Goal: Transaction & Acquisition: Purchase product/service

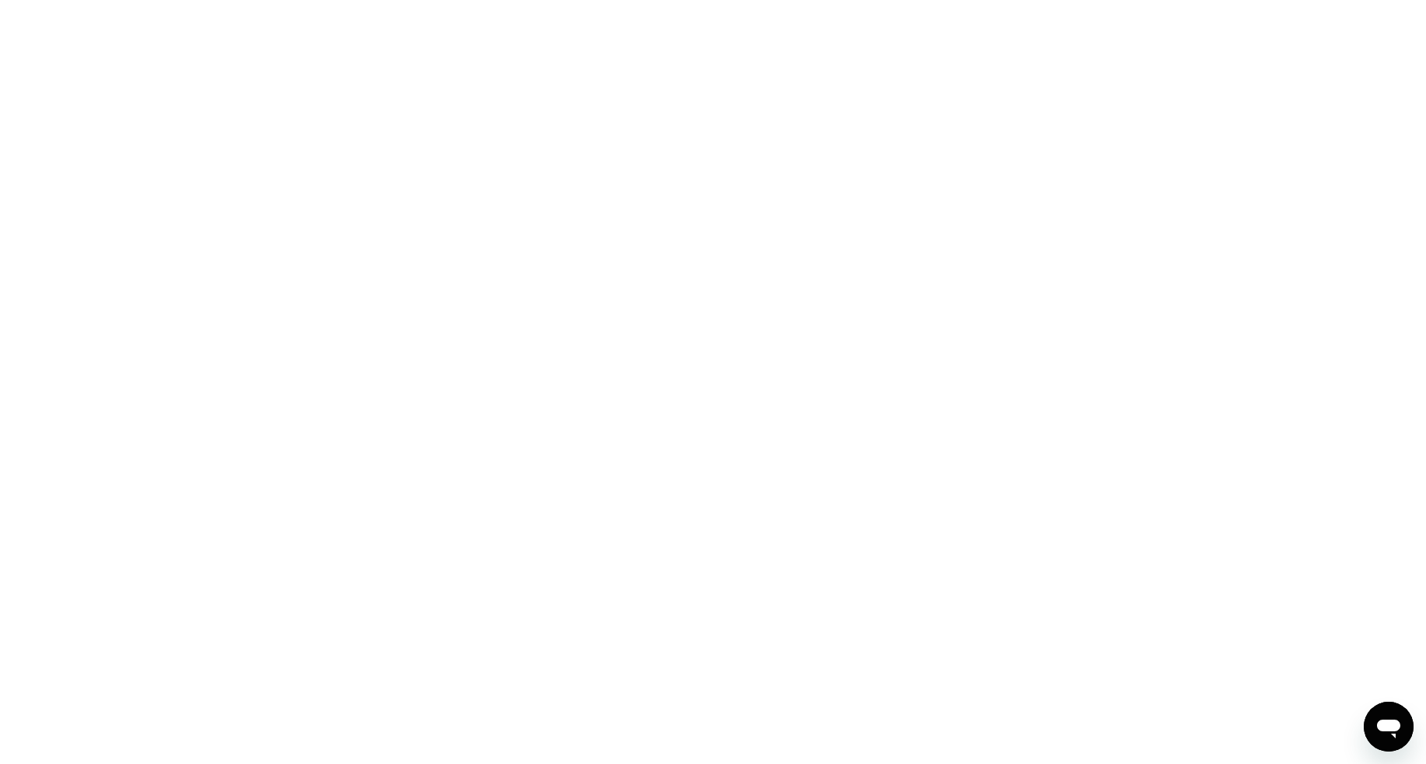
click at [333, 55] on div at bounding box center [713, 382] width 1426 height 764
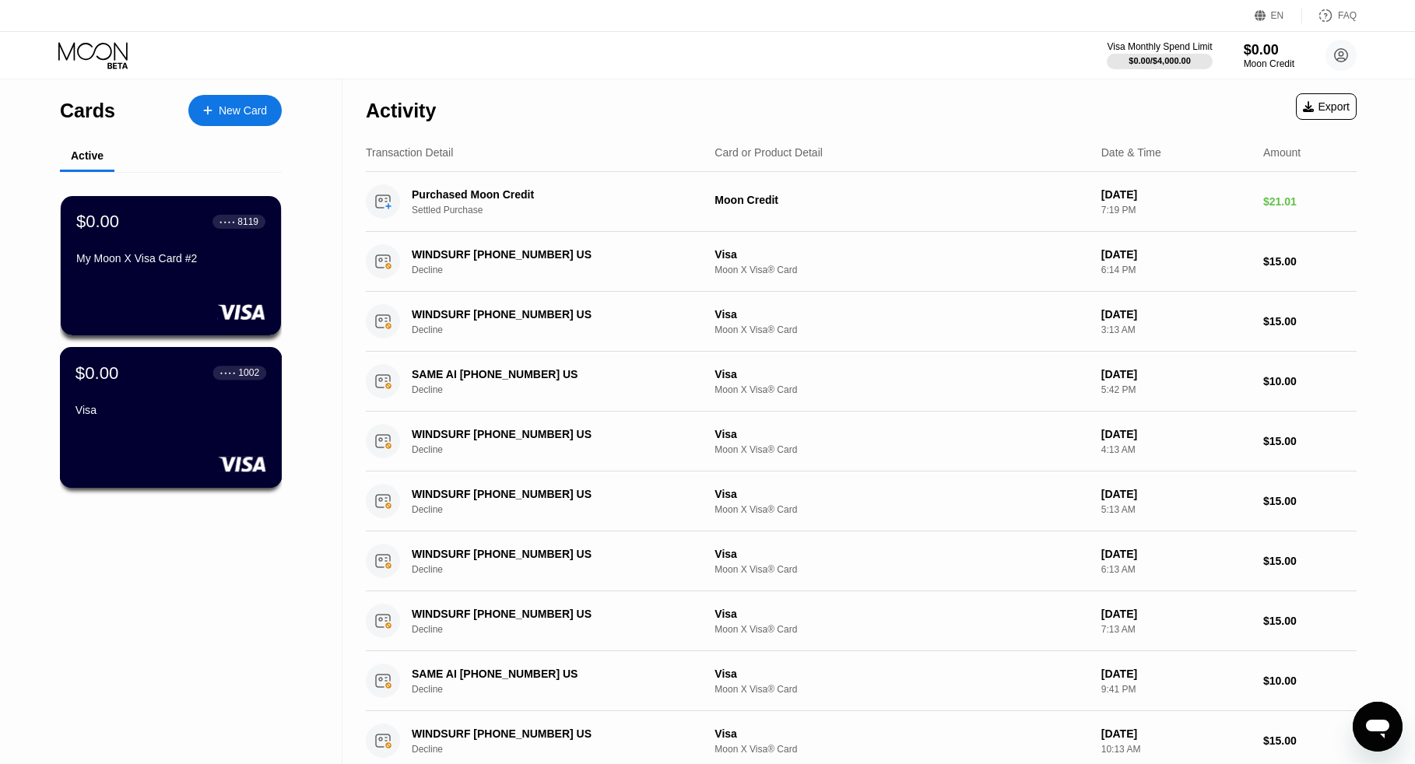
click at [244, 374] on div "1002" at bounding box center [248, 372] width 21 height 11
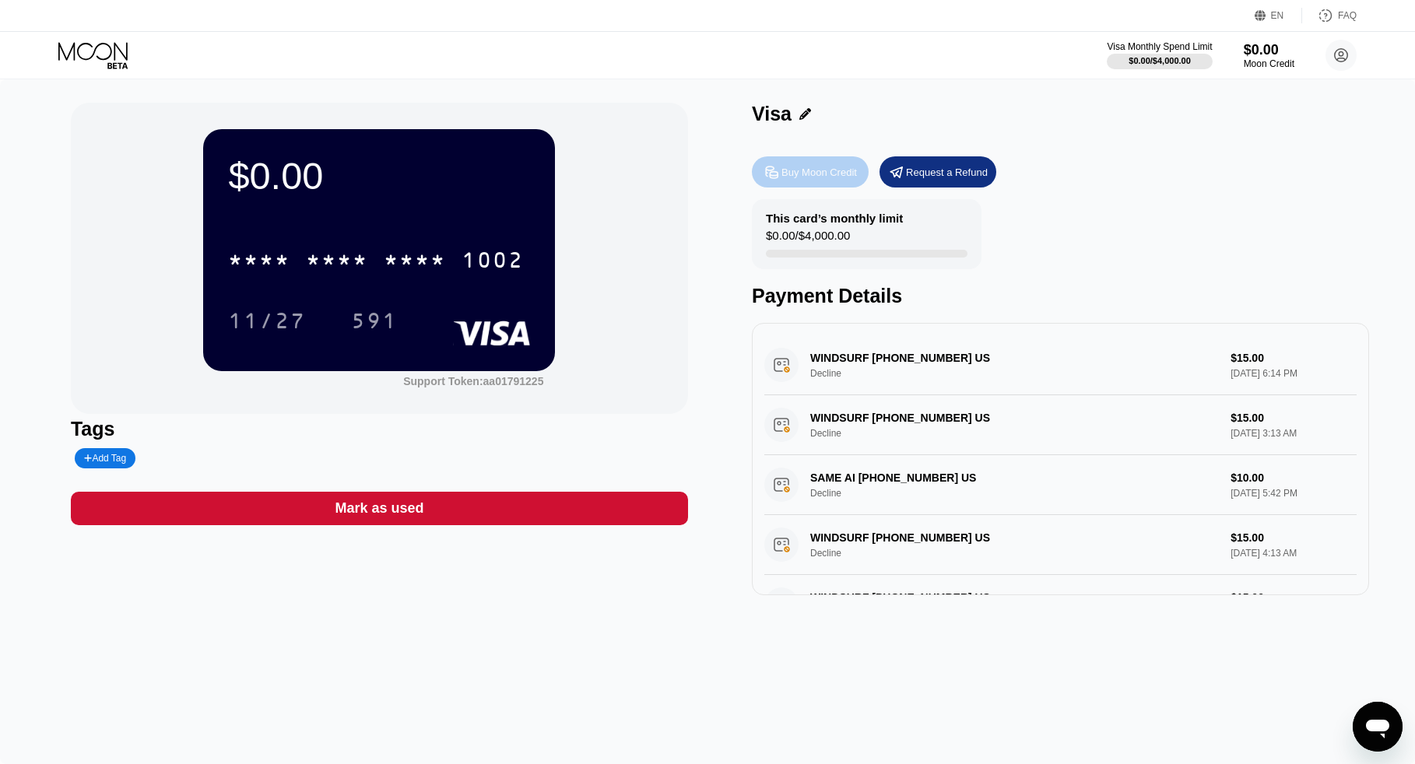
click at [838, 175] on div "Buy Moon Credit" at bounding box center [818, 172] width 75 height 13
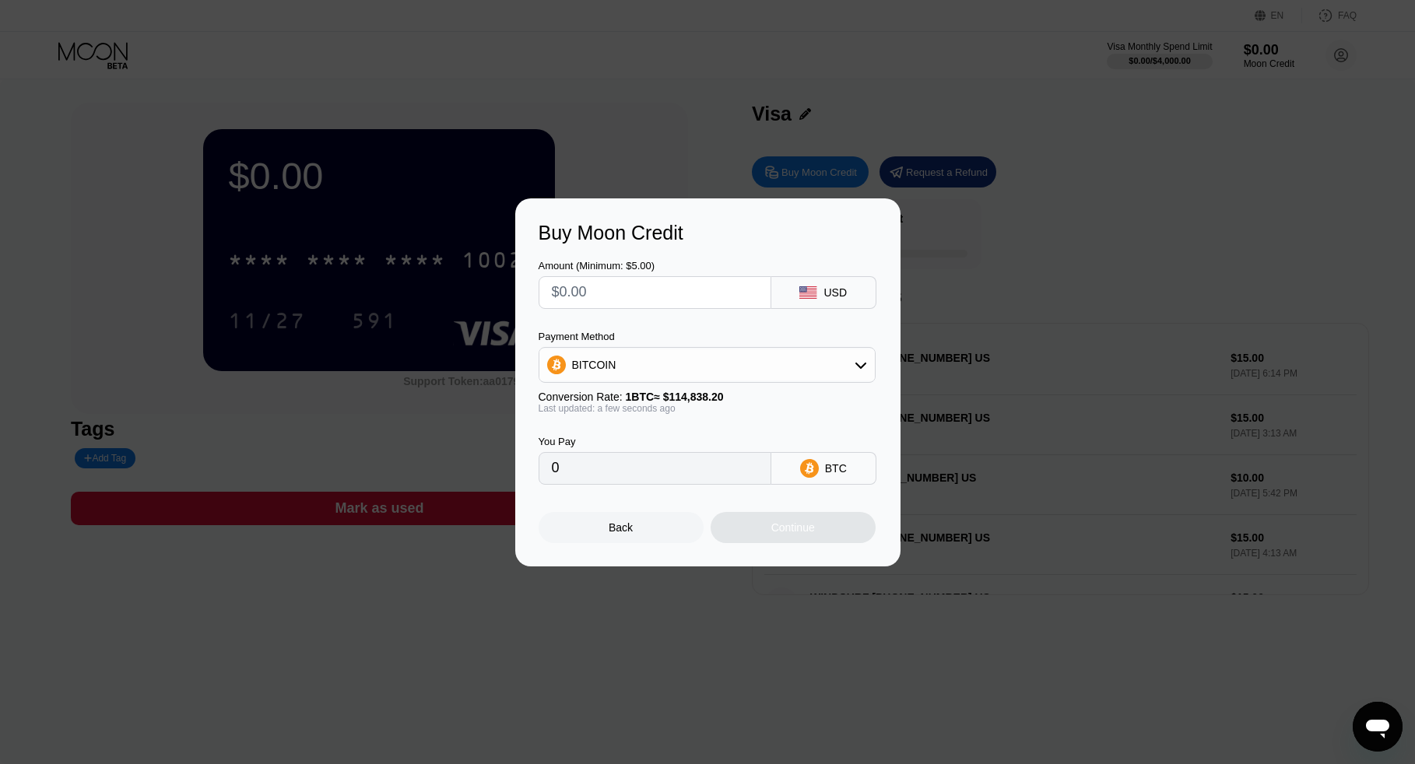
click at [661, 365] on div "BITCOIN" at bounding box center [706, 364] width 335 height 31
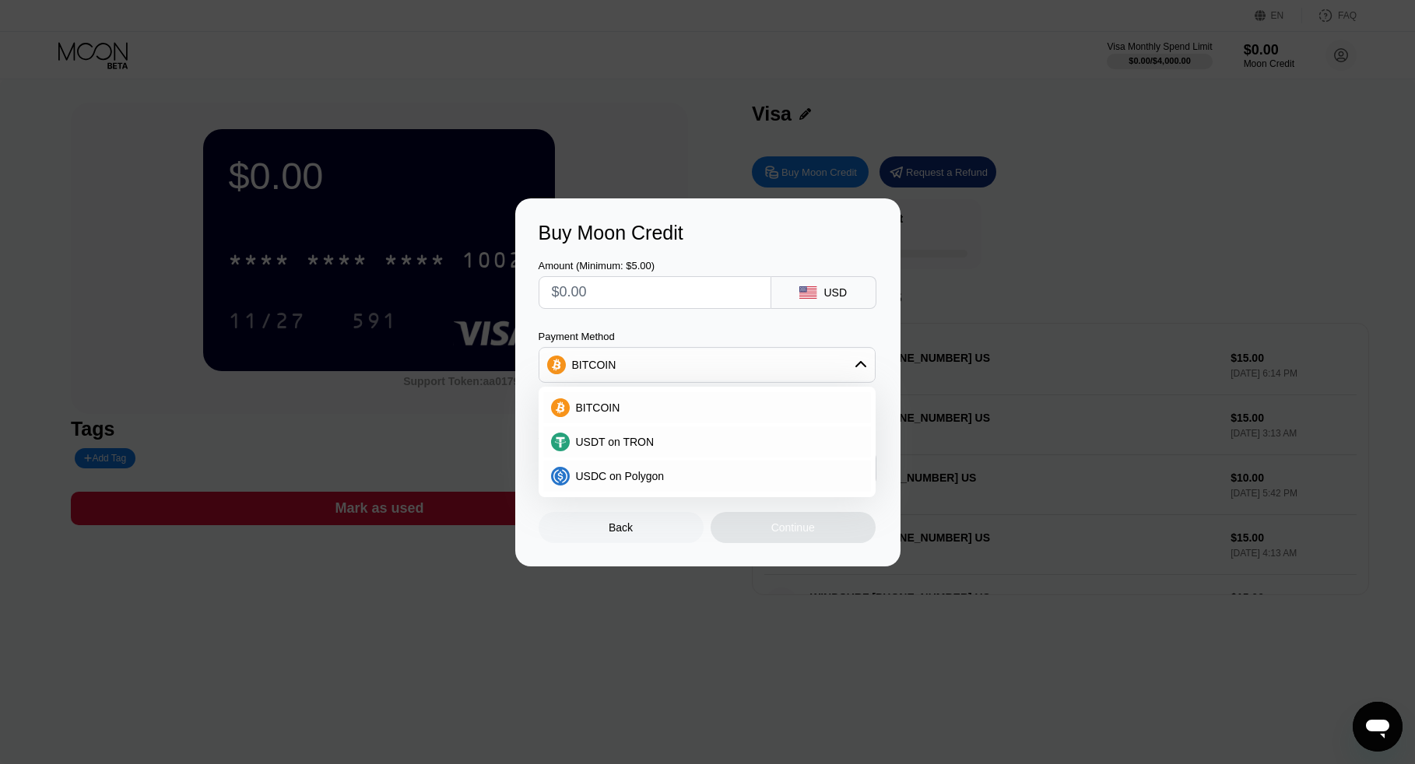
click at [669, 300] on input "text" at bounding box center [655, 292] width 206 height 31
type input "$5"
type input "0.00004354"
type input "$5"
click at [708, 212] on div "Buy Moon Credit Amount (Minimum: $5.00) $5 USD Payment Method BITCOIN BITCOIN U…" at bounding box center [707, 382] width 385 height 368
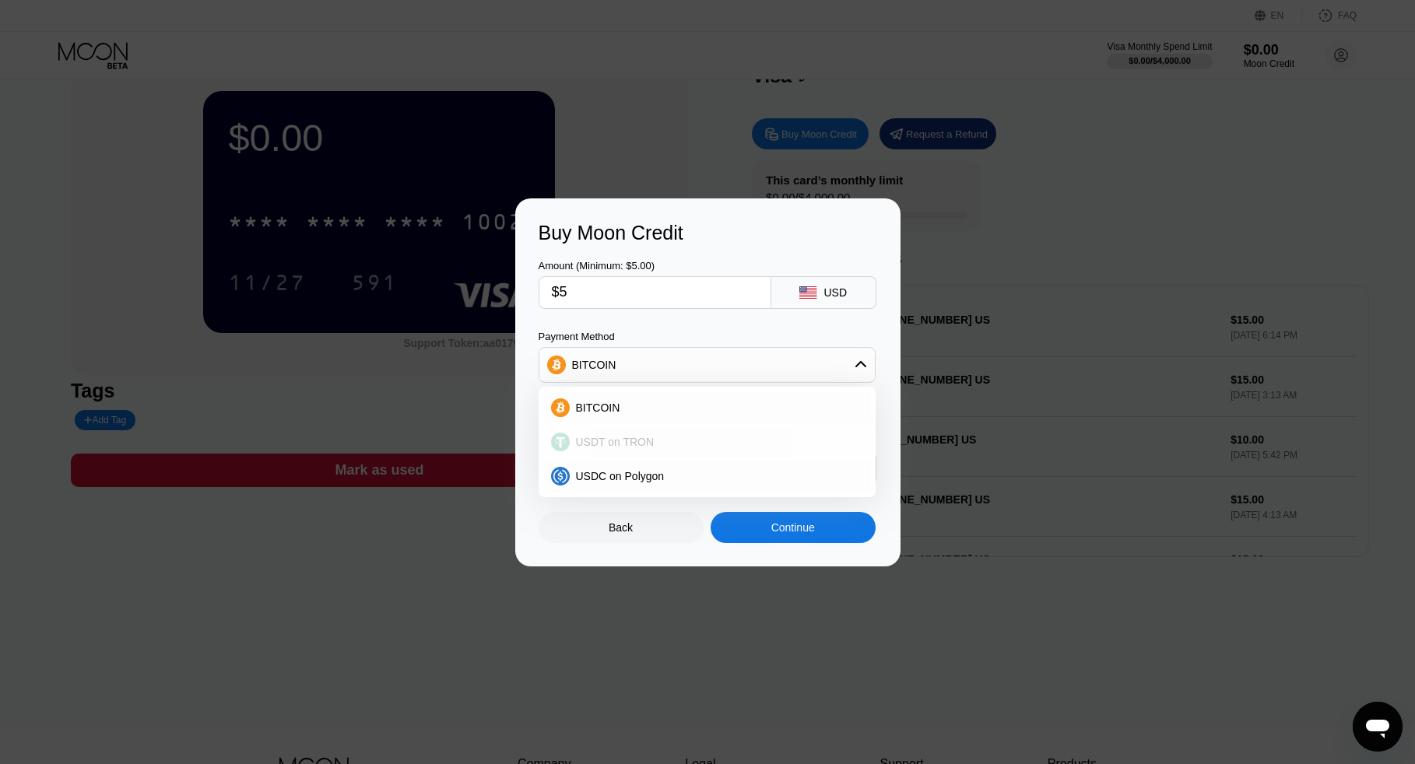
scroll to position [156, 0]
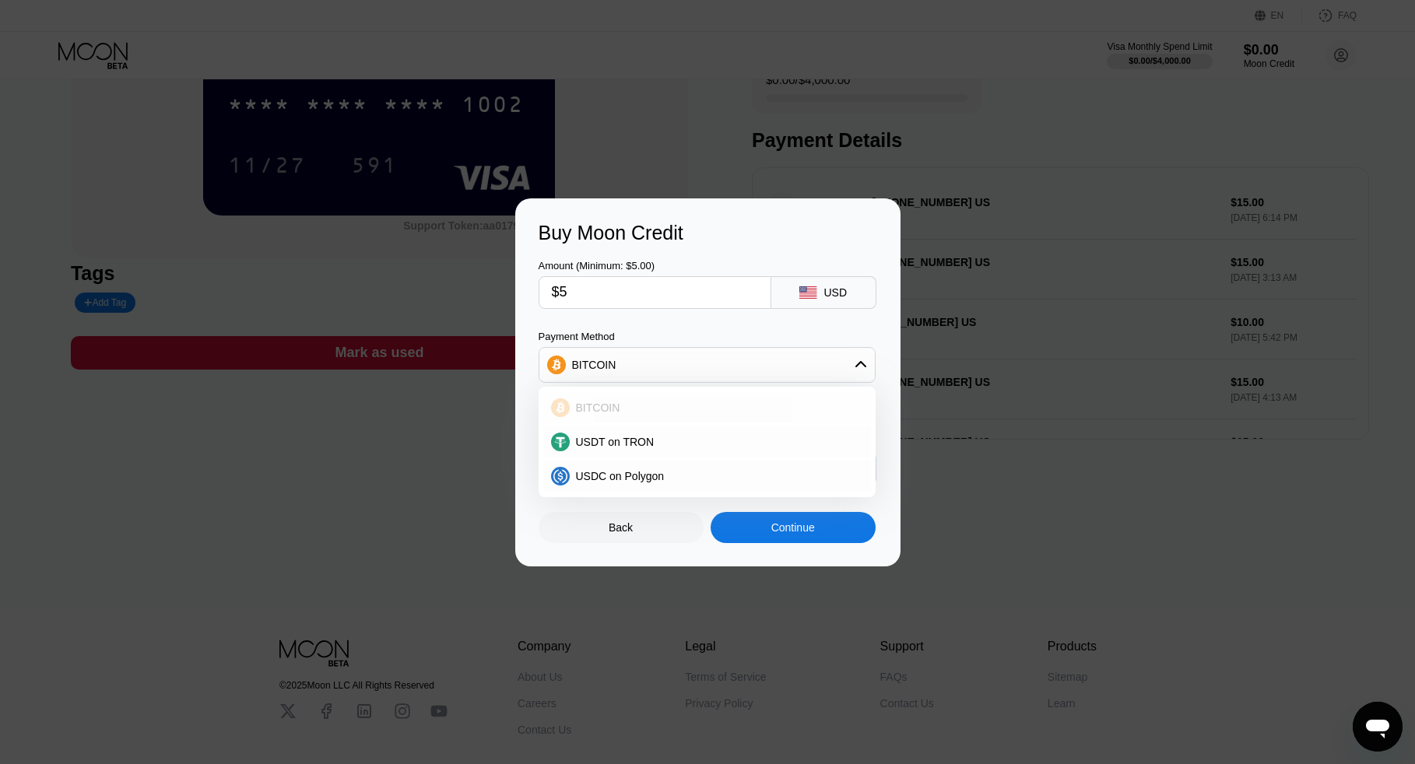
click at [602, 402] on span "BITCOIN" at bounding box center [598, 408] width 44 height 12
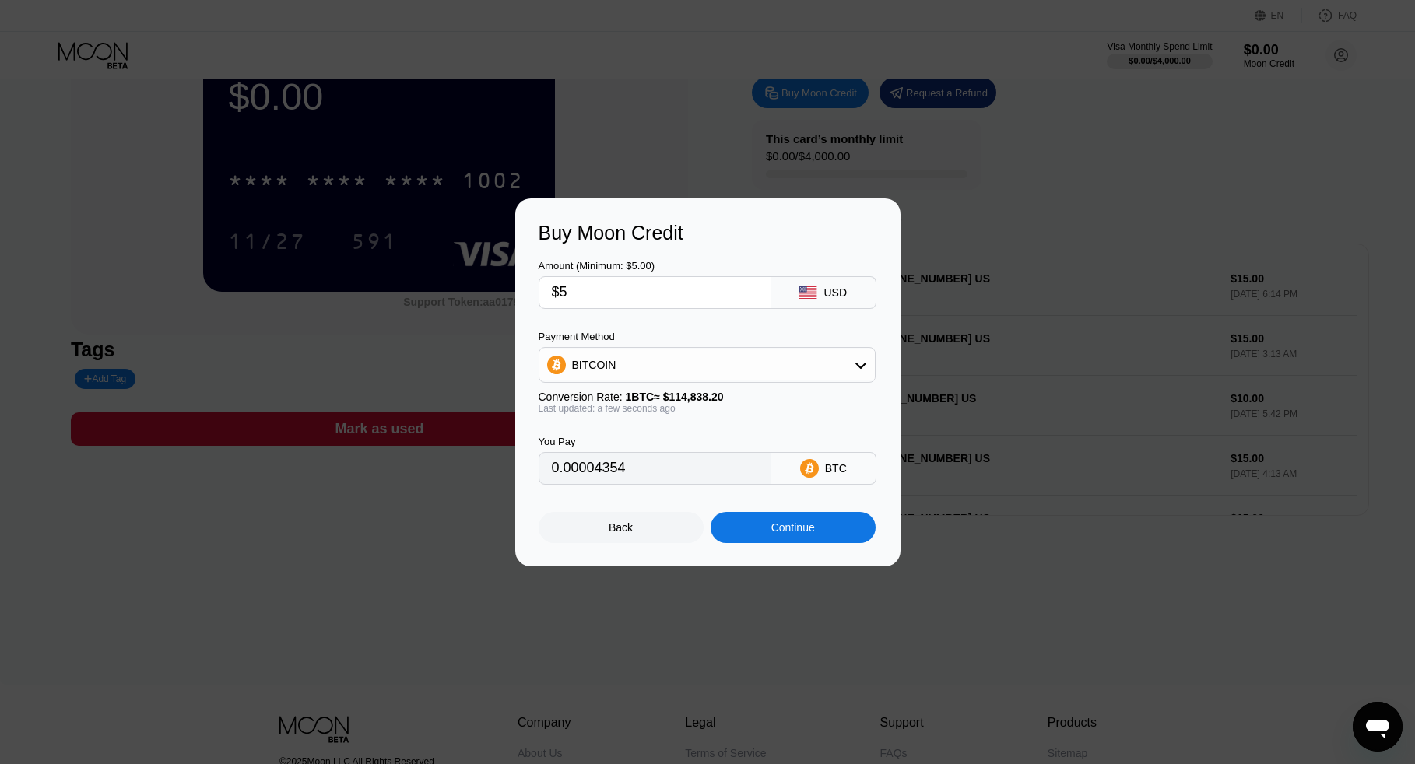
scroll to position [78, 0]
click at [680, 292] on input "$5" at bounding box center [655, 292] width 206 height 31
click at [773, 530] on div "Continue" at bounding box center [793, 527] width 44 height 12
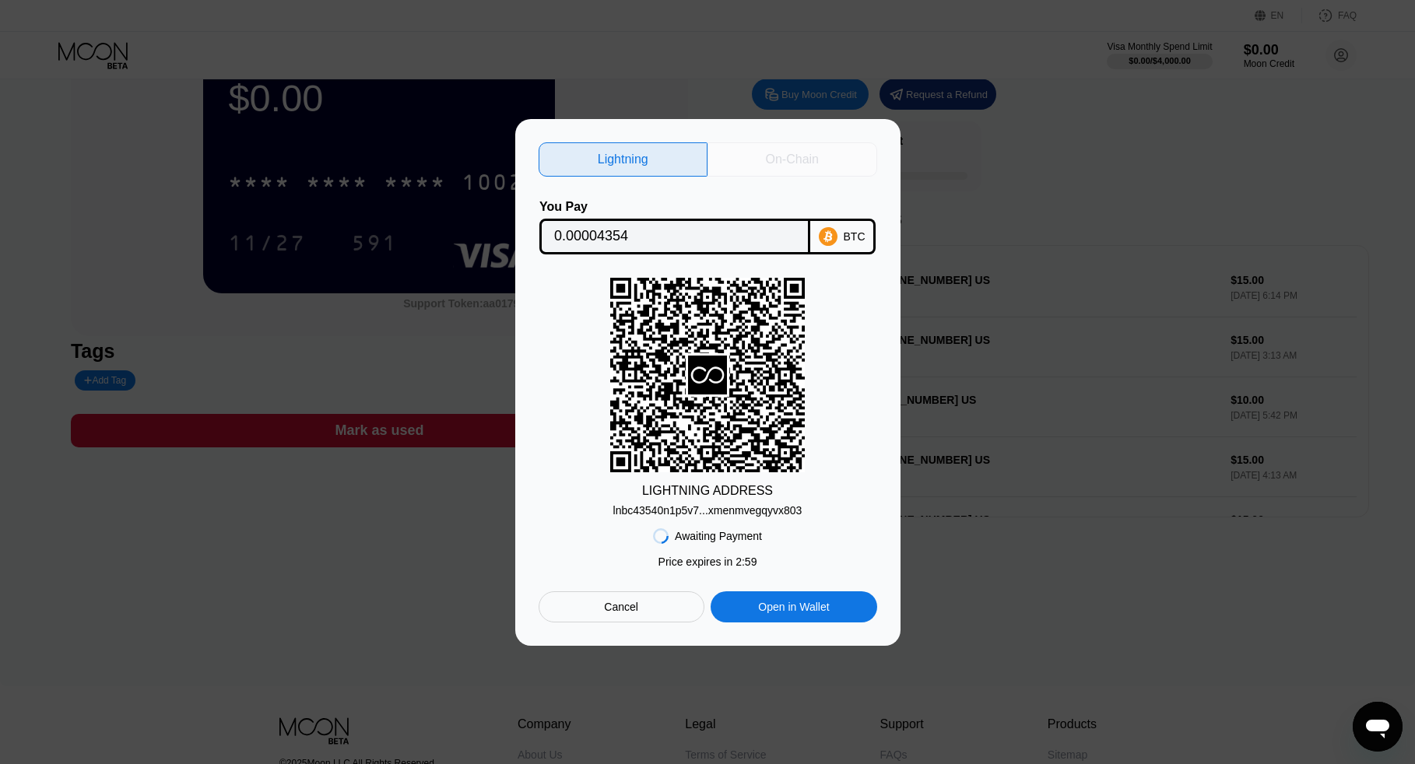
click at [804, 160] on div "On-Chain" at bounding box center [792, 160] width 53 height 16
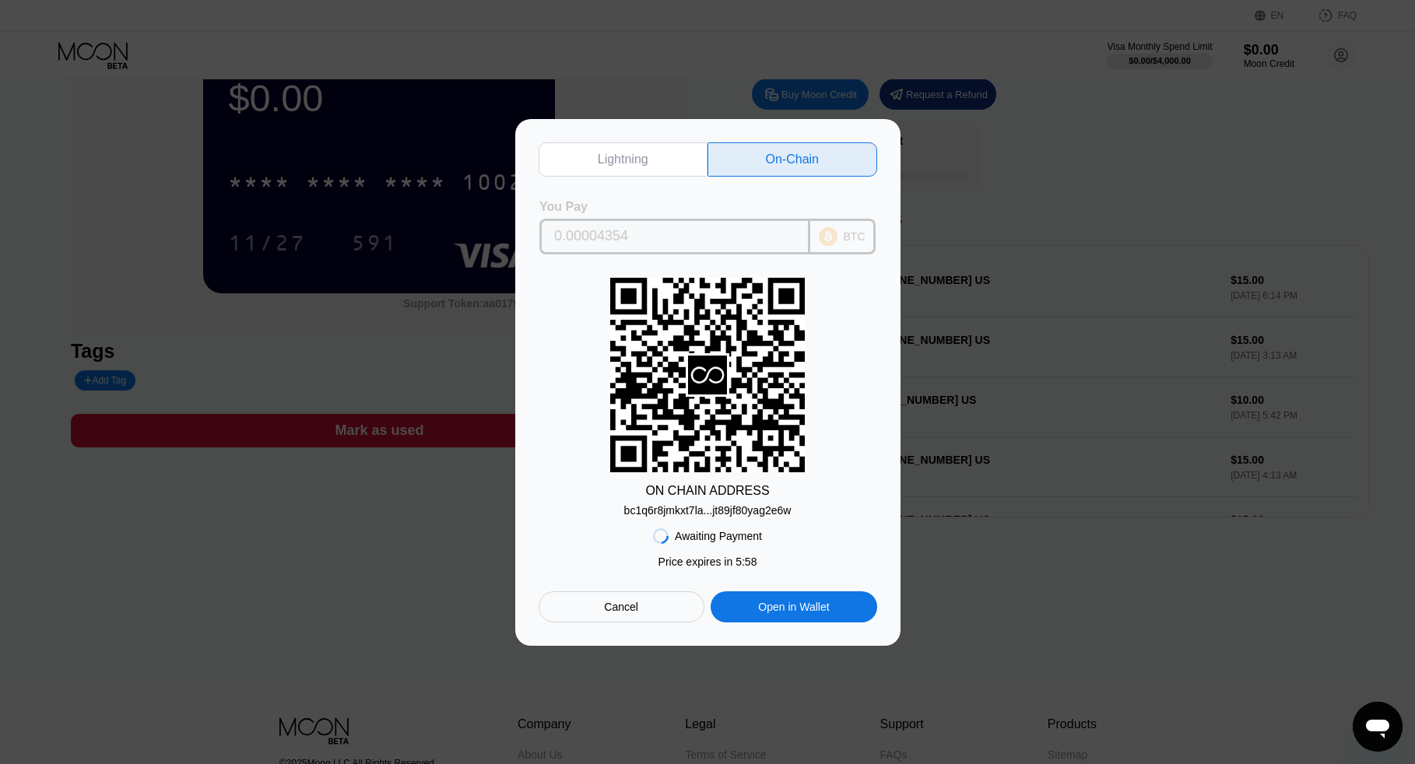
click at [703, 230] on input "0.00004354" at bounding box center [674, 236] width 241 height 31
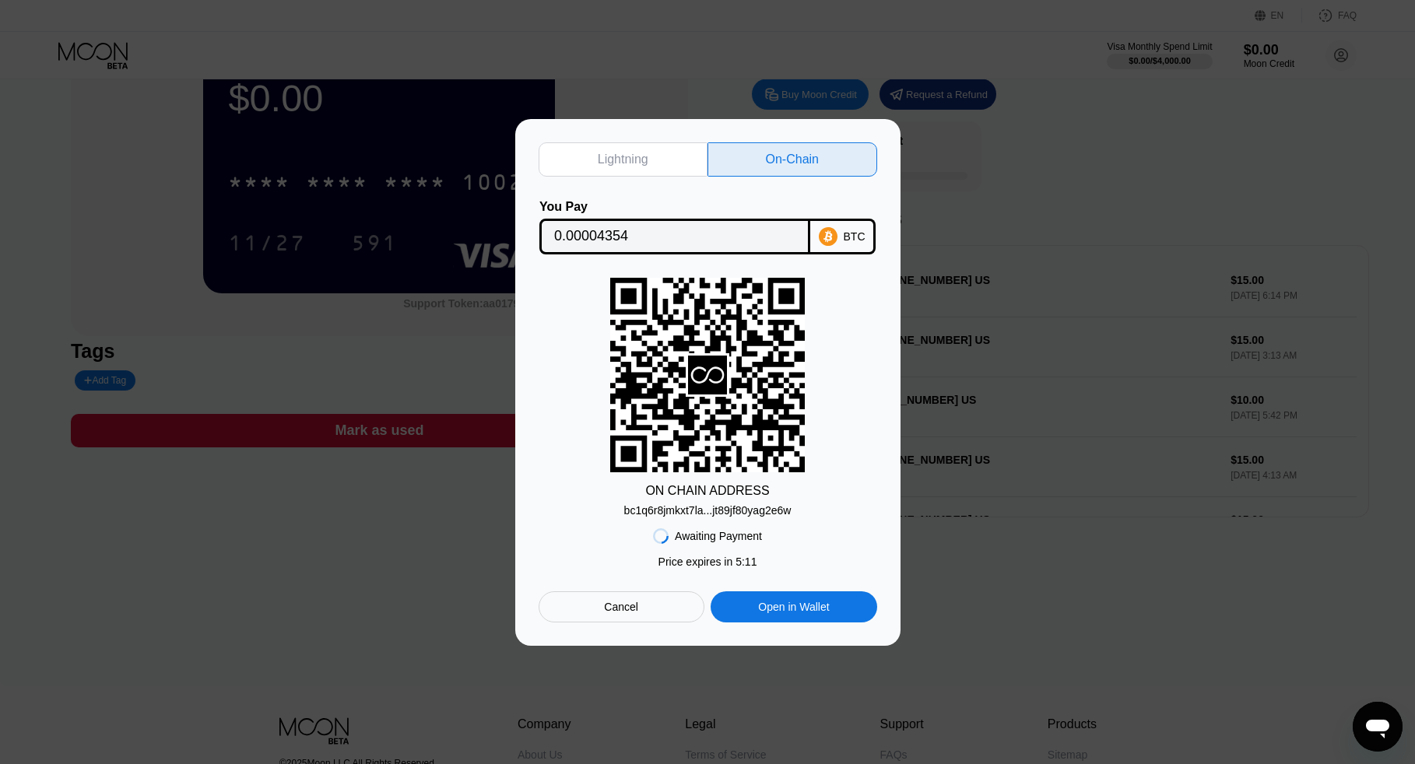
click at [724, 510] on div "bc1q6r8jmkxt7la...jt89jf80yag2e6w" at bounding box center [707, 510] width 167 height 12
click at [658, 605] on div "Cancel" at bounding box center [621, 606] width 166 height 31
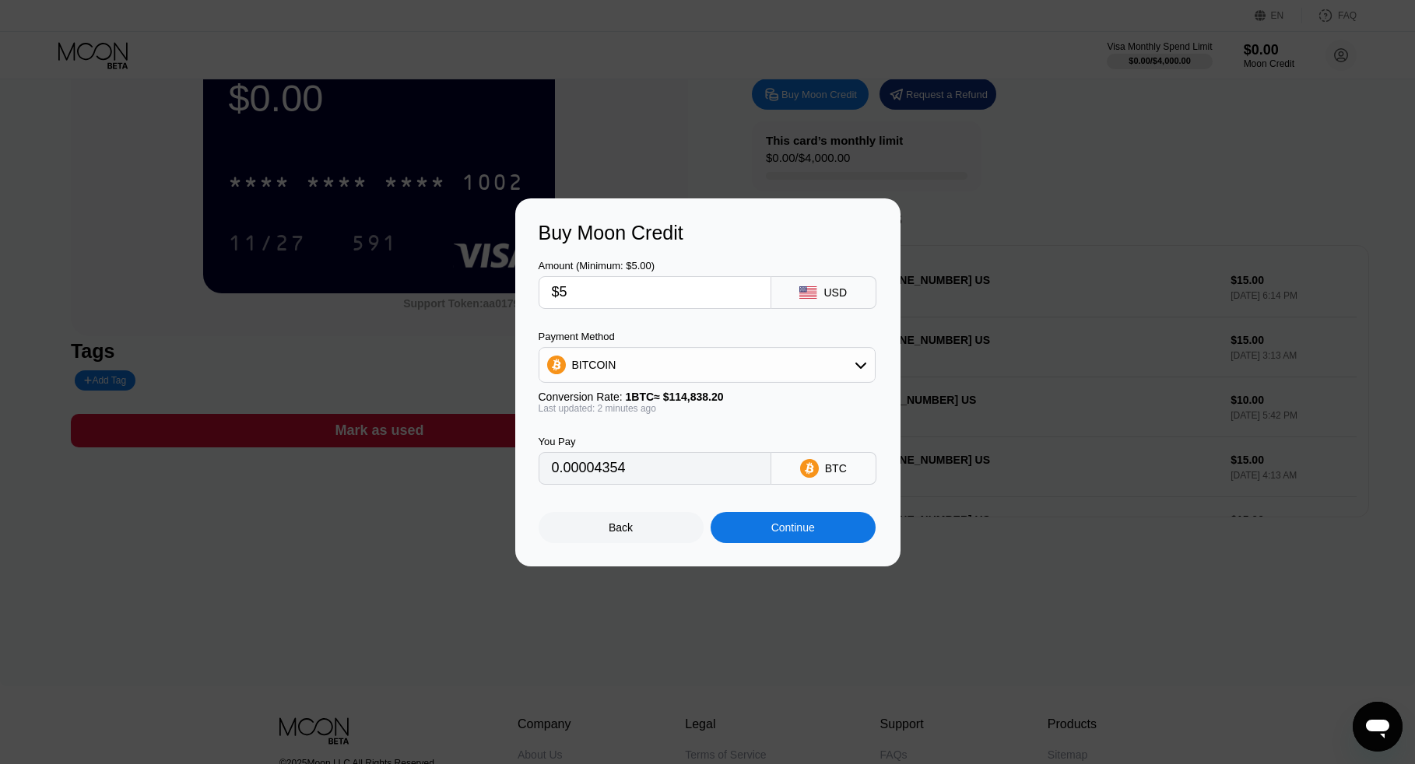
click at [697, 287] on input "$5" at bounding box center [655, 292] width 206 height 31
click at [717, 347] on div "BITCOIN" at bounding box center [706, 365] width 337 height 36
click at [707, 360] on div "BITCOIN" at bounding box center [706, 364] width 335 height 31
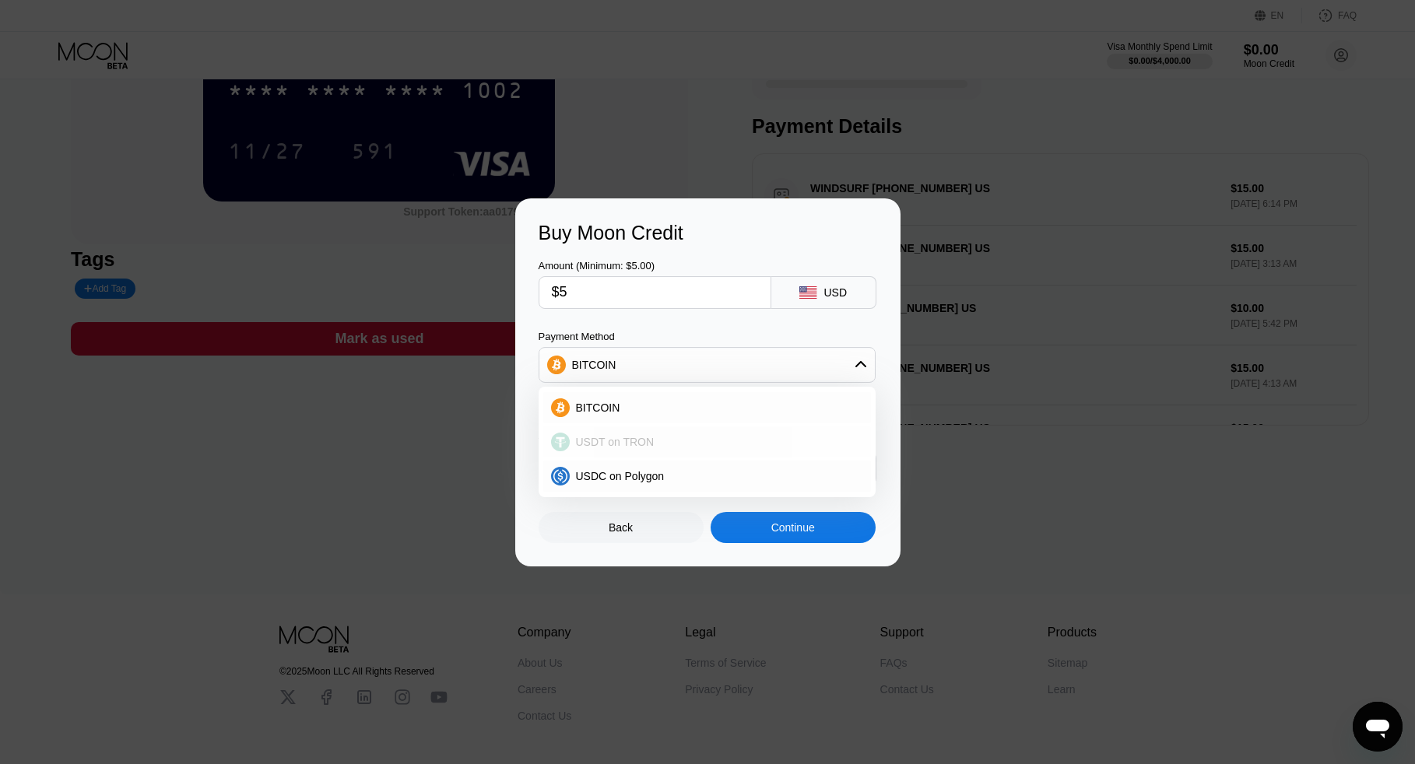
scroll to position [156, 0]
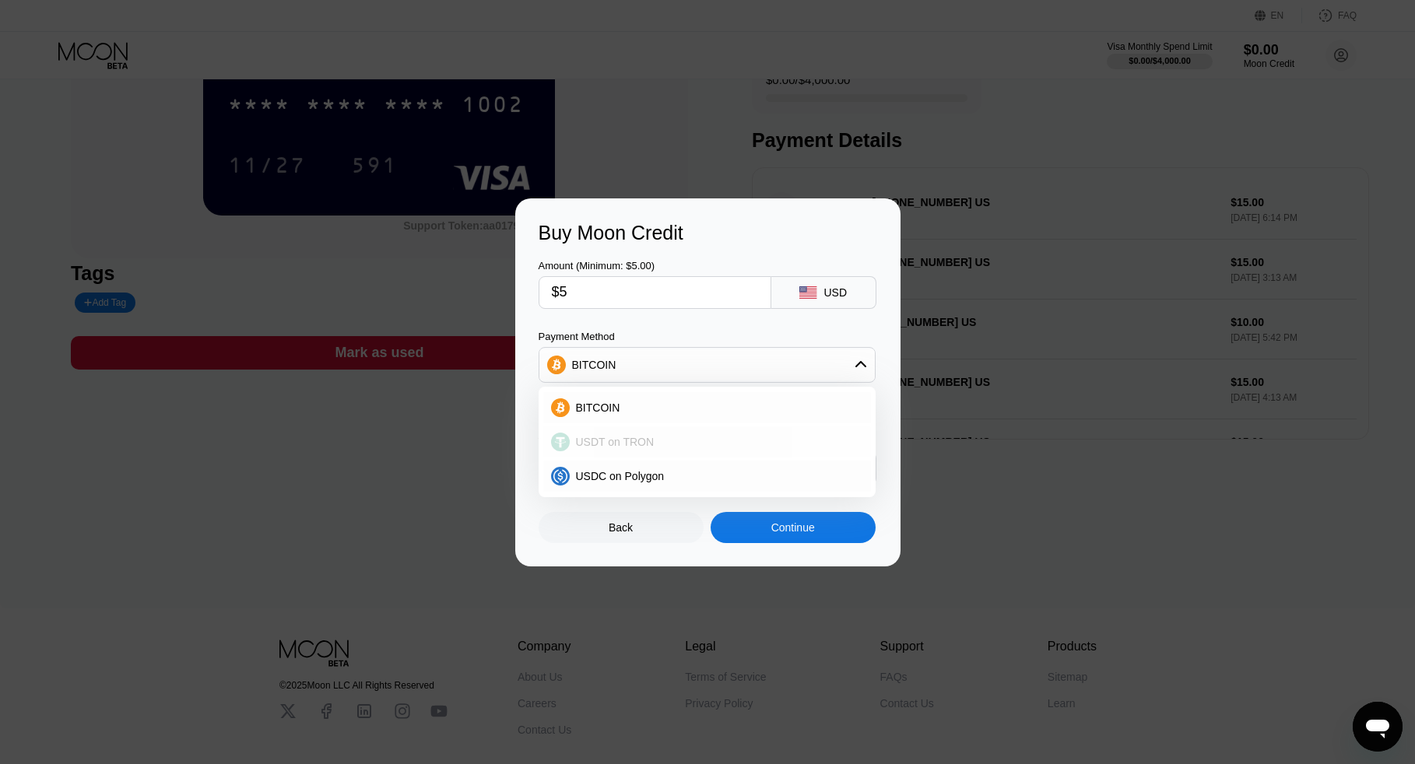
click at [636, 448] on div "USDT on TRON" at bounding box center [707, 441] width 328 height 31
type input "5.05"
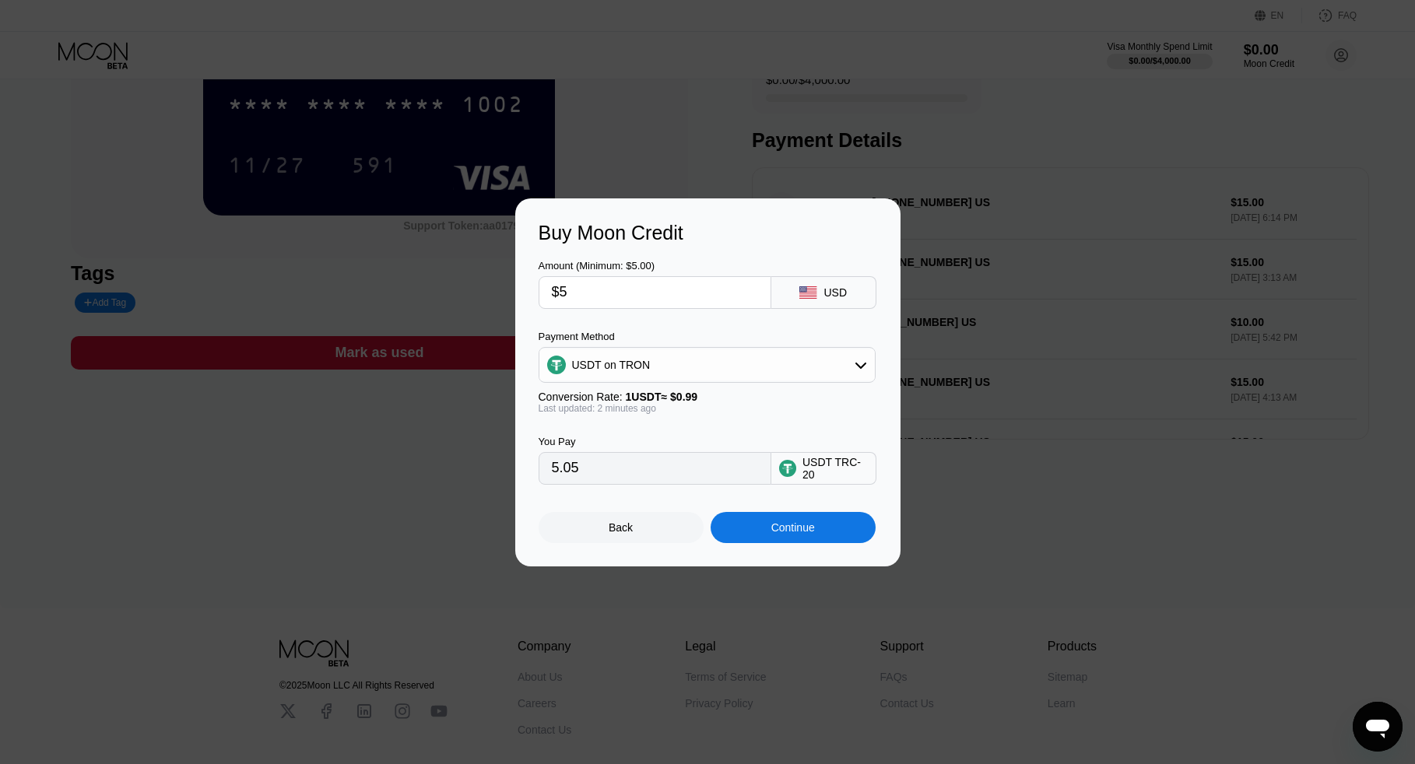
click at [762, 395] on div "Conversion Rate: 1 USDT ≈ $0.99" at bounding box center [706, 397] width 337 height 12
click at [778, 519] on div "Continue" at bounding box center [792, 527] width 165 height 31
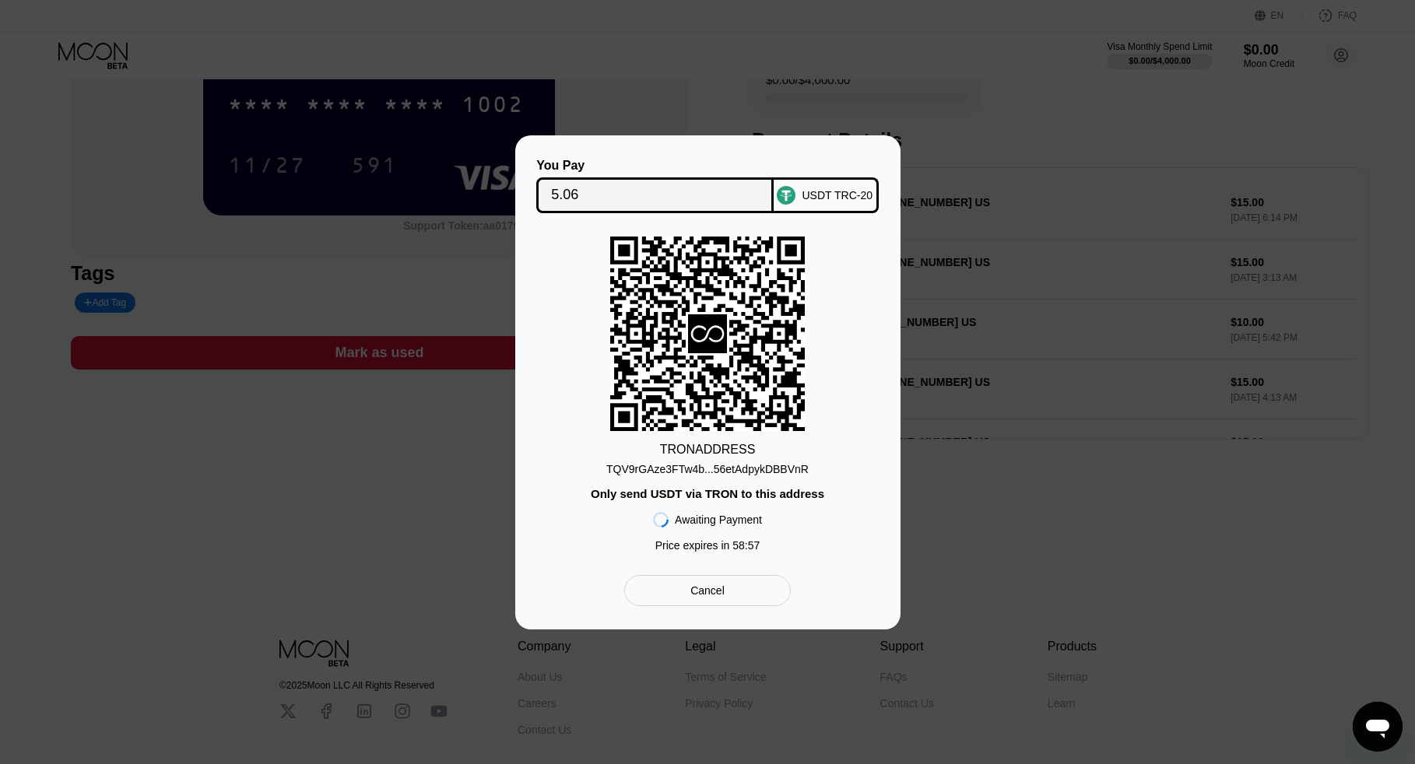
click at [749, 468] on div "TQV9rGAze3FTw4b...56etAdpykDBBVnR" at bounding box center [707, 469] width 202 height 12
click at [783, 475] on div "TQV9rGAze3FTw4b...56etAdpykDBBVnR" at bounding box center [707, 469] width 202 height 12
click at [592, 197] on input "5.06" at bounding box center [655, 195] width 208 height 31
click at [717, 598] on div "Cancel" at bounding box center [707, 591] width 34 height 14
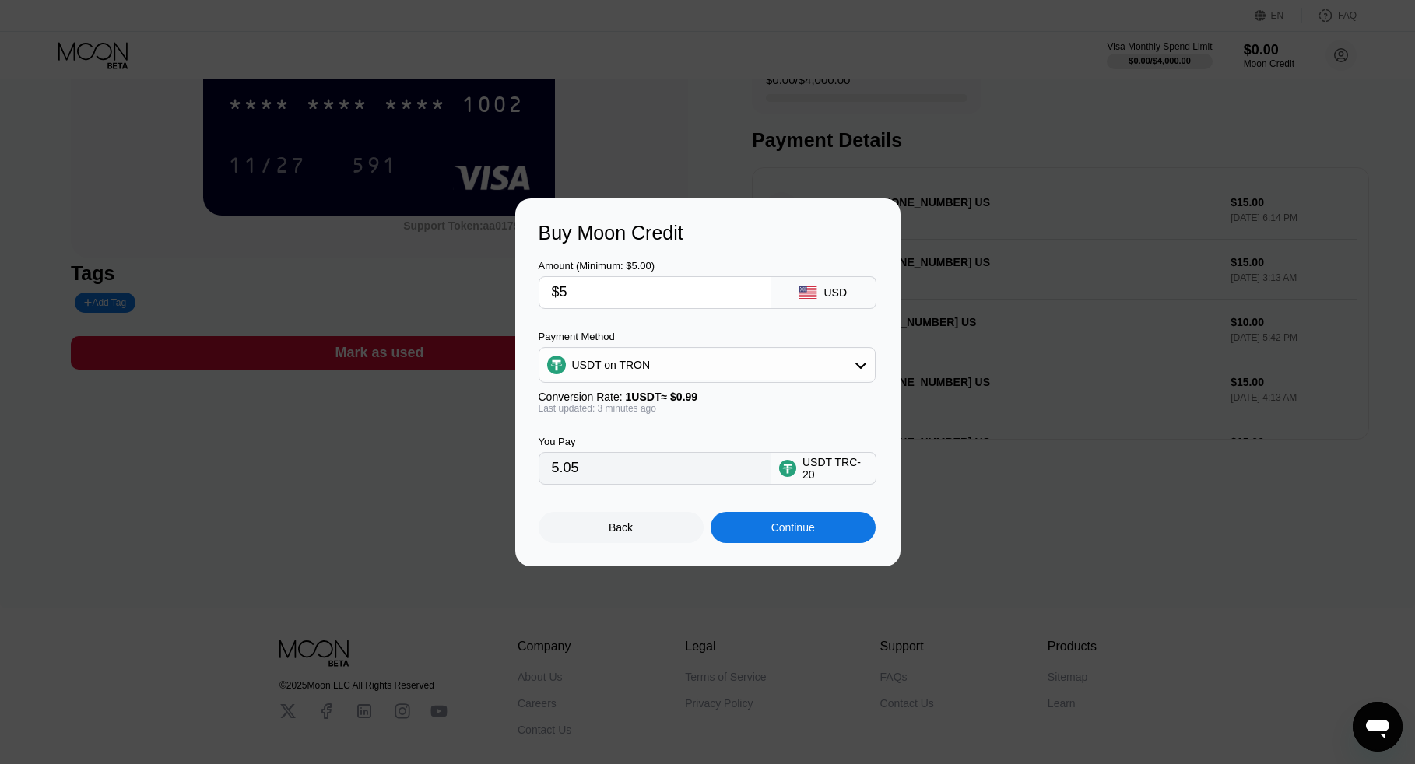
click at [647, 543] on div "Back" at bounding box center [620, 527] width 165 height 31
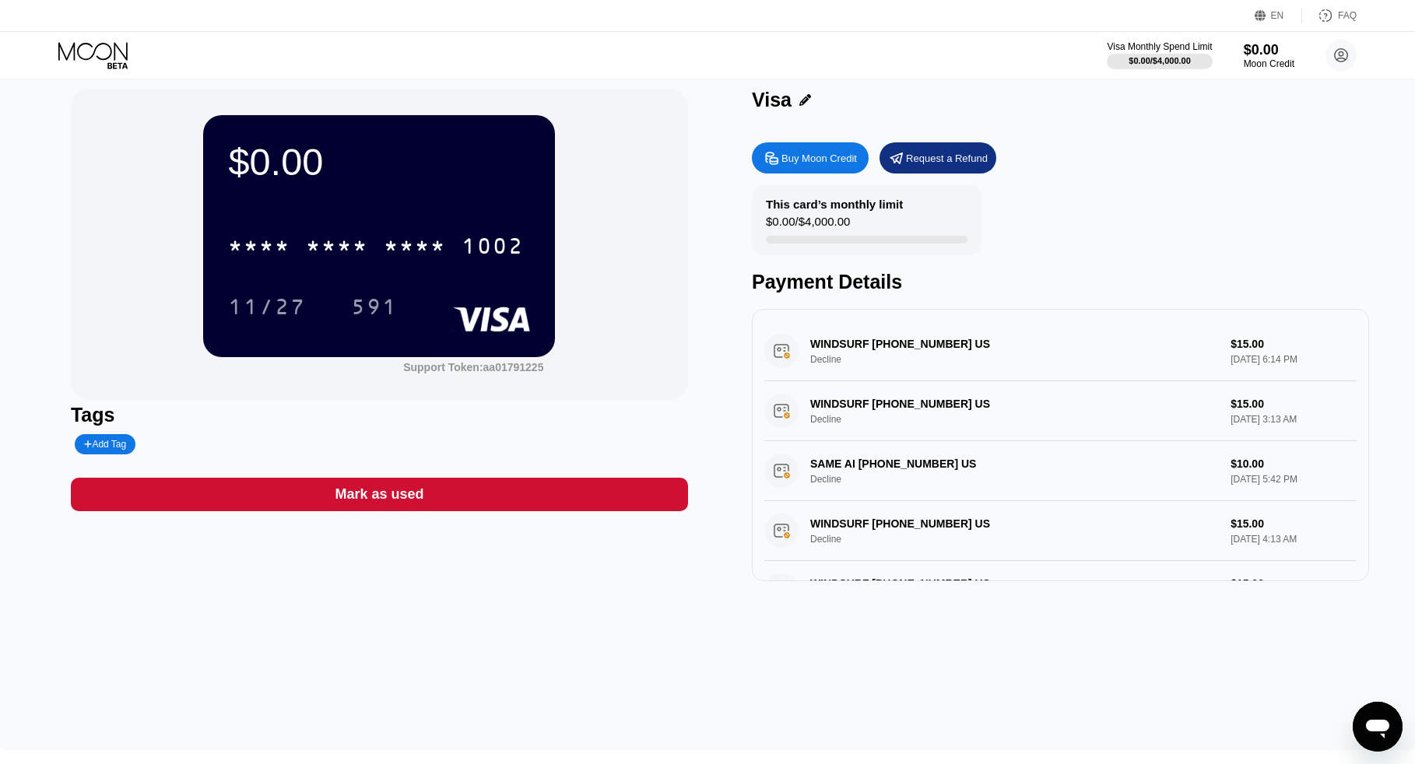
scroll to position [0, 0]
